Goal: Check status: Check status

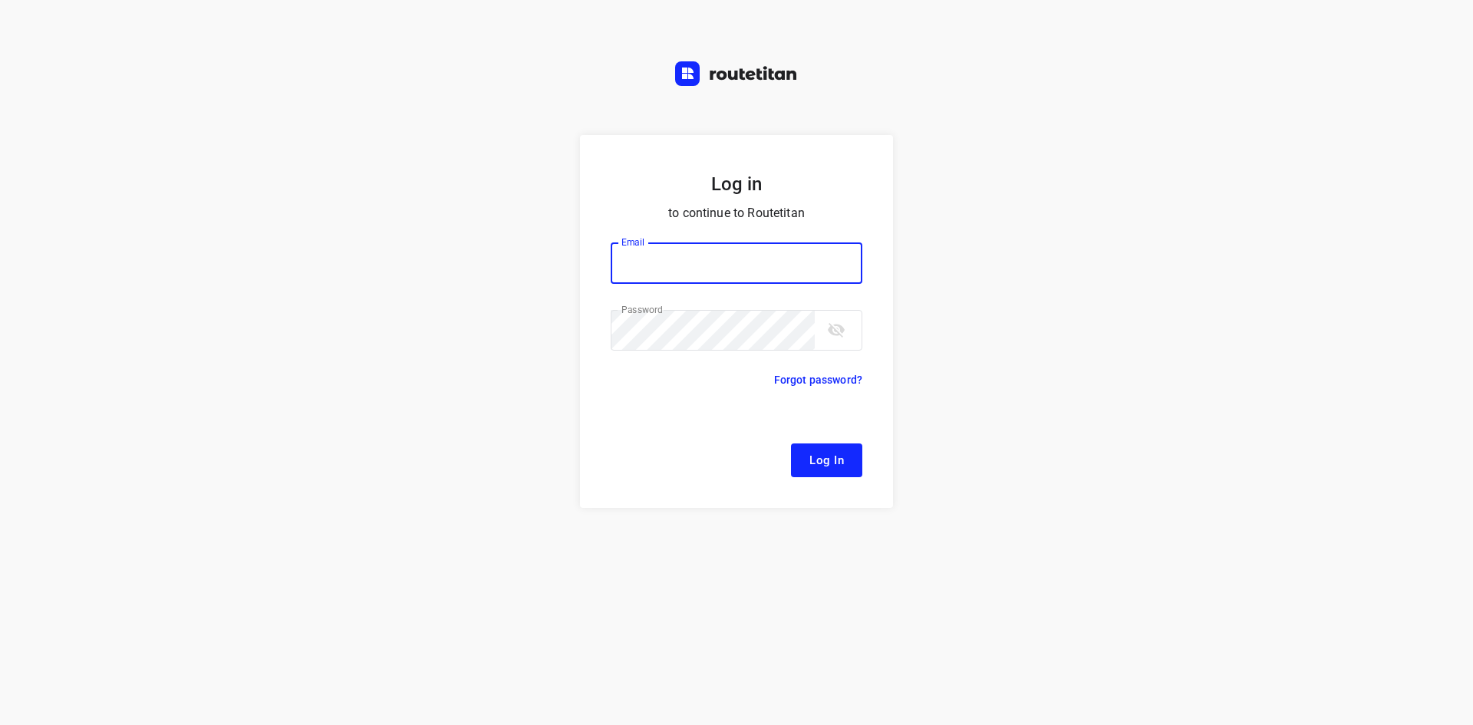
type input "[EMAIL_ADDRESS][DOMAIN_NAME]"
click at [821, 464] on span "Log In" at bounding box center [826, 460] width 35 height 20
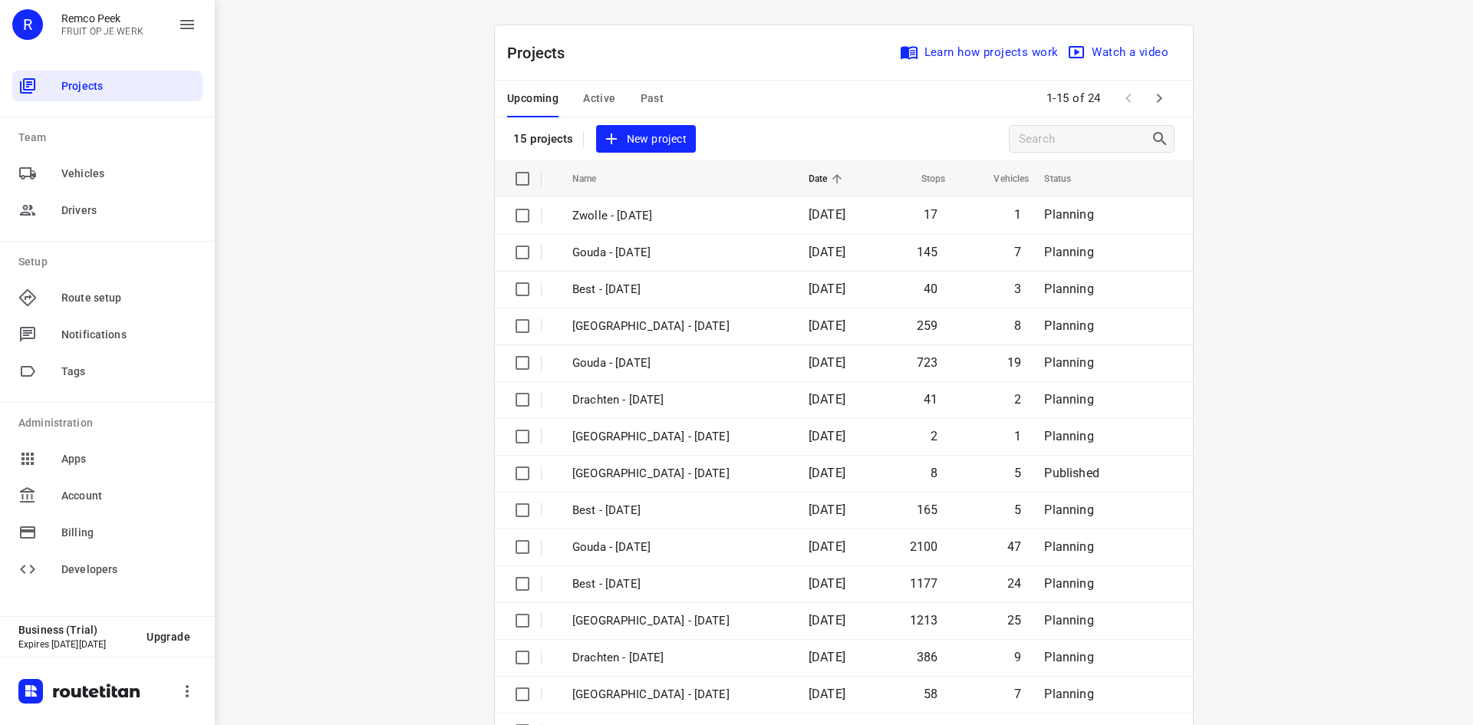
drag, startPoint x: 610, startPoint y: 82, endPoint x: 611, endPoint y: 90, distance: 7.8
click at [610, 82] on div "Upcoming Active Past" at bounding box center [597, 99] width 181 height 37
click at [612, 93] on div "Upcoming Active Past" at bounding box center [597, 99] width 181 height 37
click at [600, 101] on span "Active" at bounding box center [599, 98] width 32 height 19
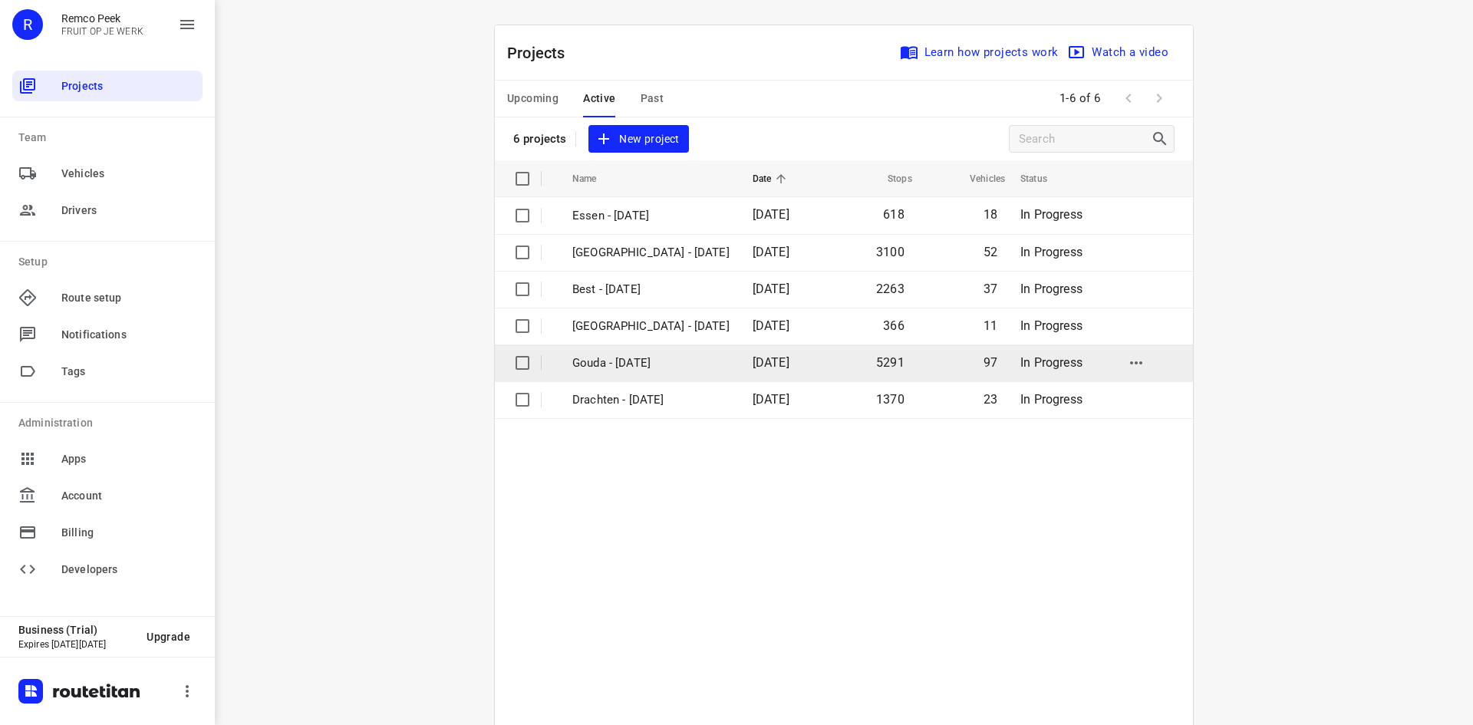
click at [632, 358] on p "Gouda - [DATE]" at bounding box center [650, 363] width 157 height 18
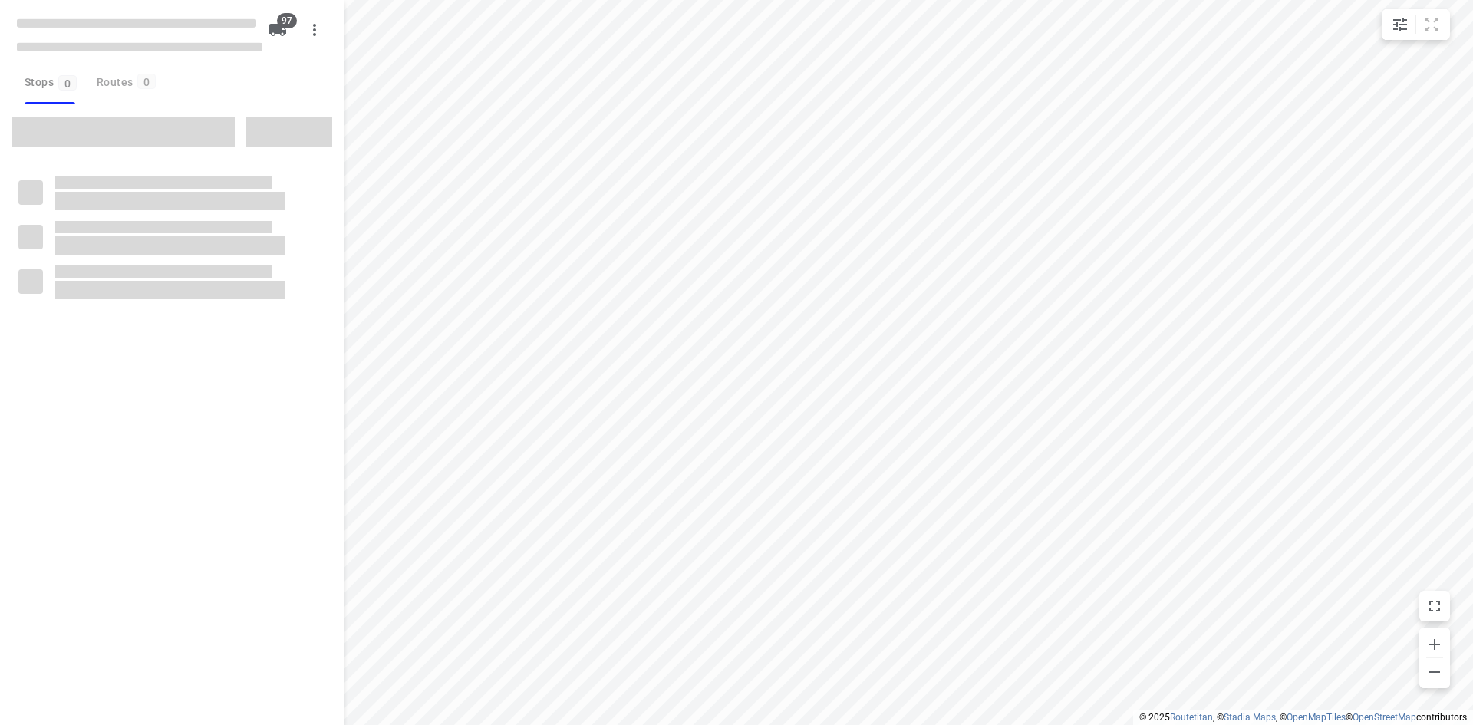
checkbox input "true"
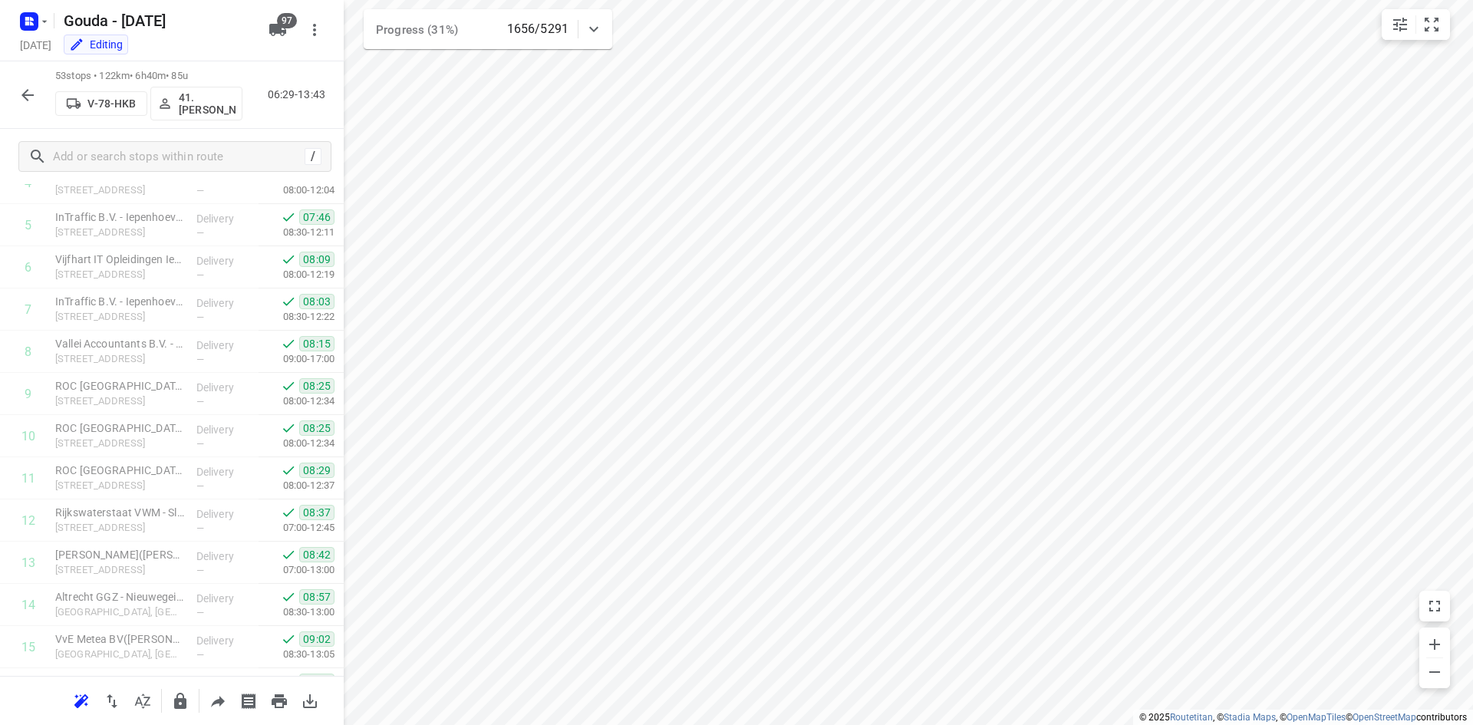
scroll to position [269, 0]
